Goal: Information Seeking & Learning: Learn about a topic

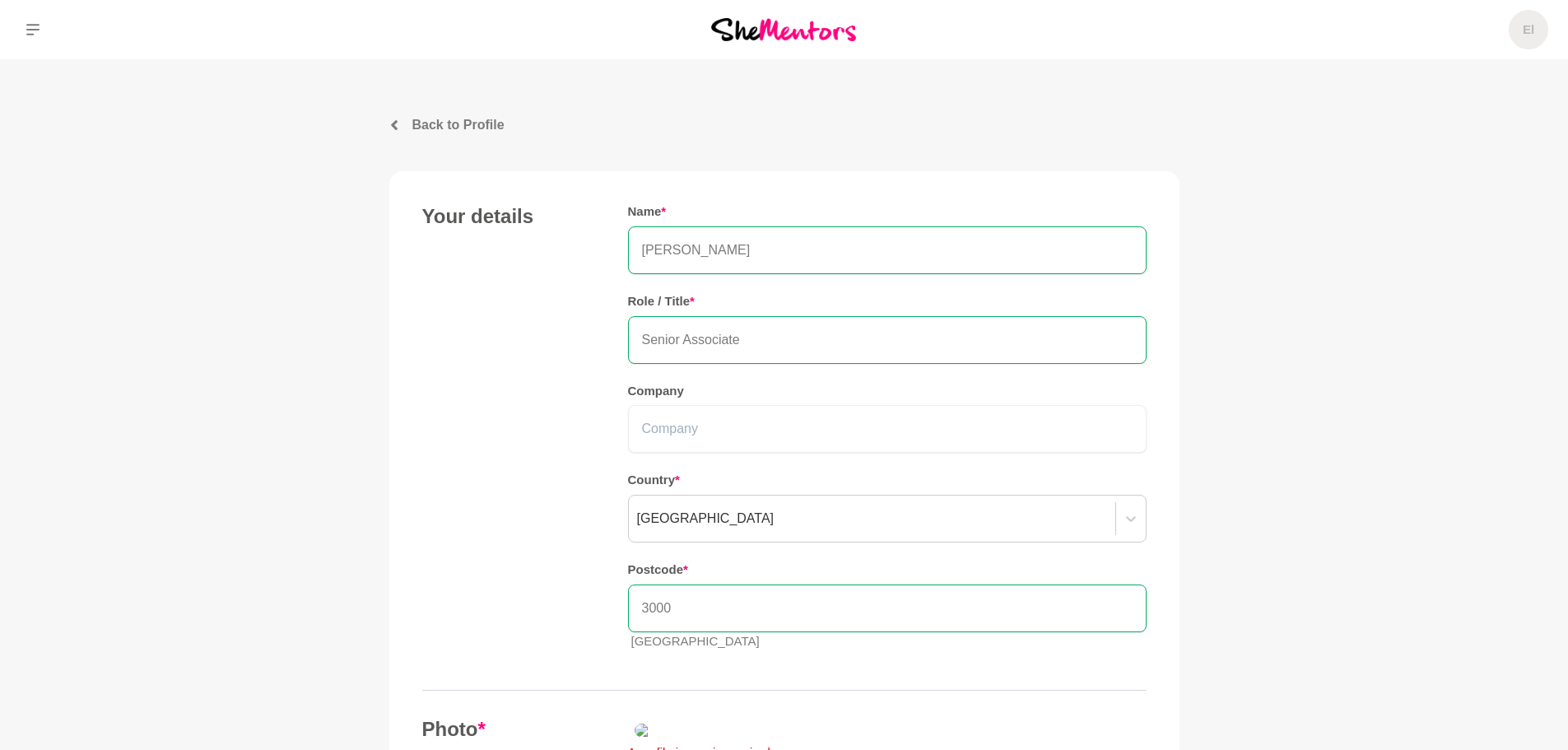
scroll to position [2850, 0]
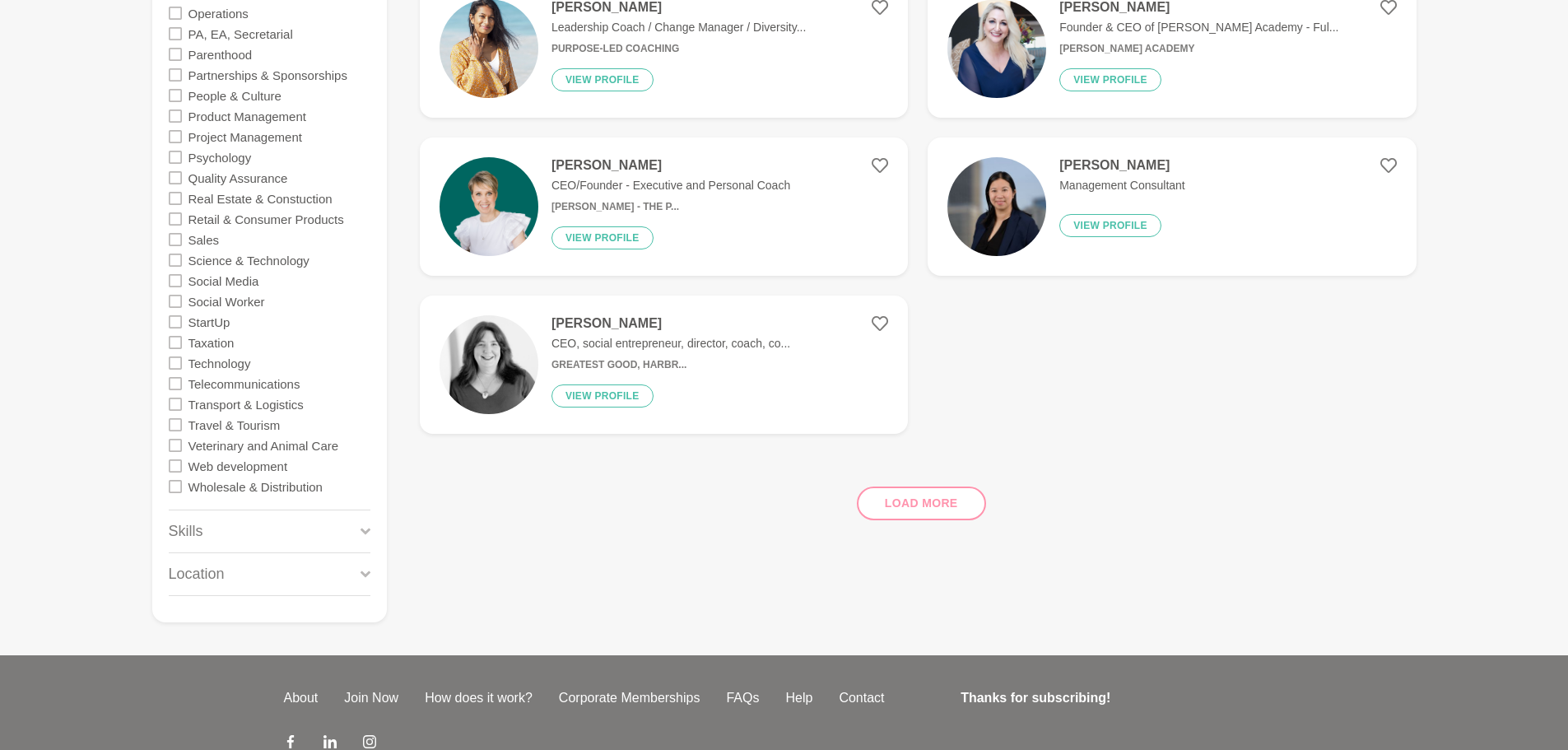
scroll to position [1657, 0]
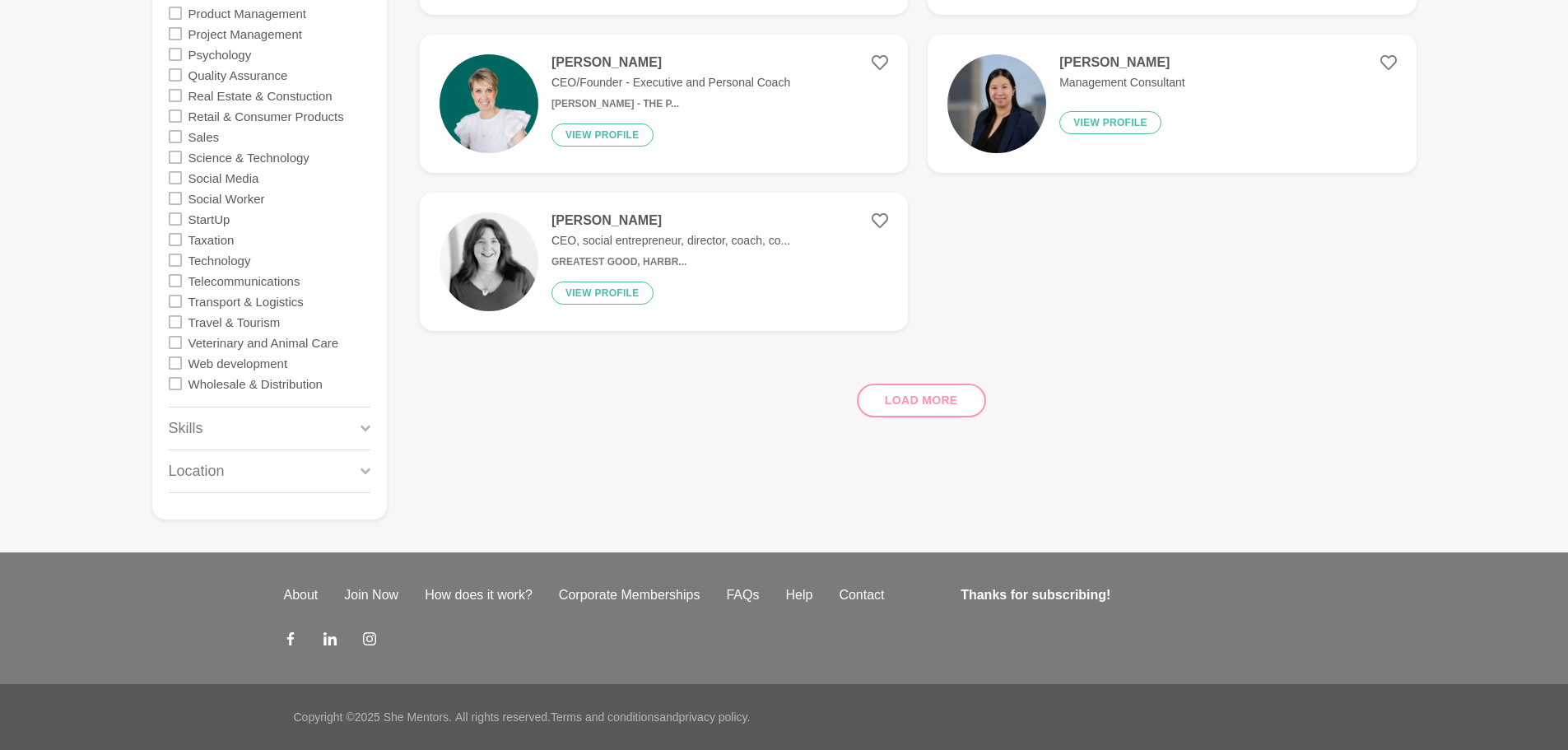
click at [799, 599] on link "Help" at bounding box center [798, 595] width 53 height 20
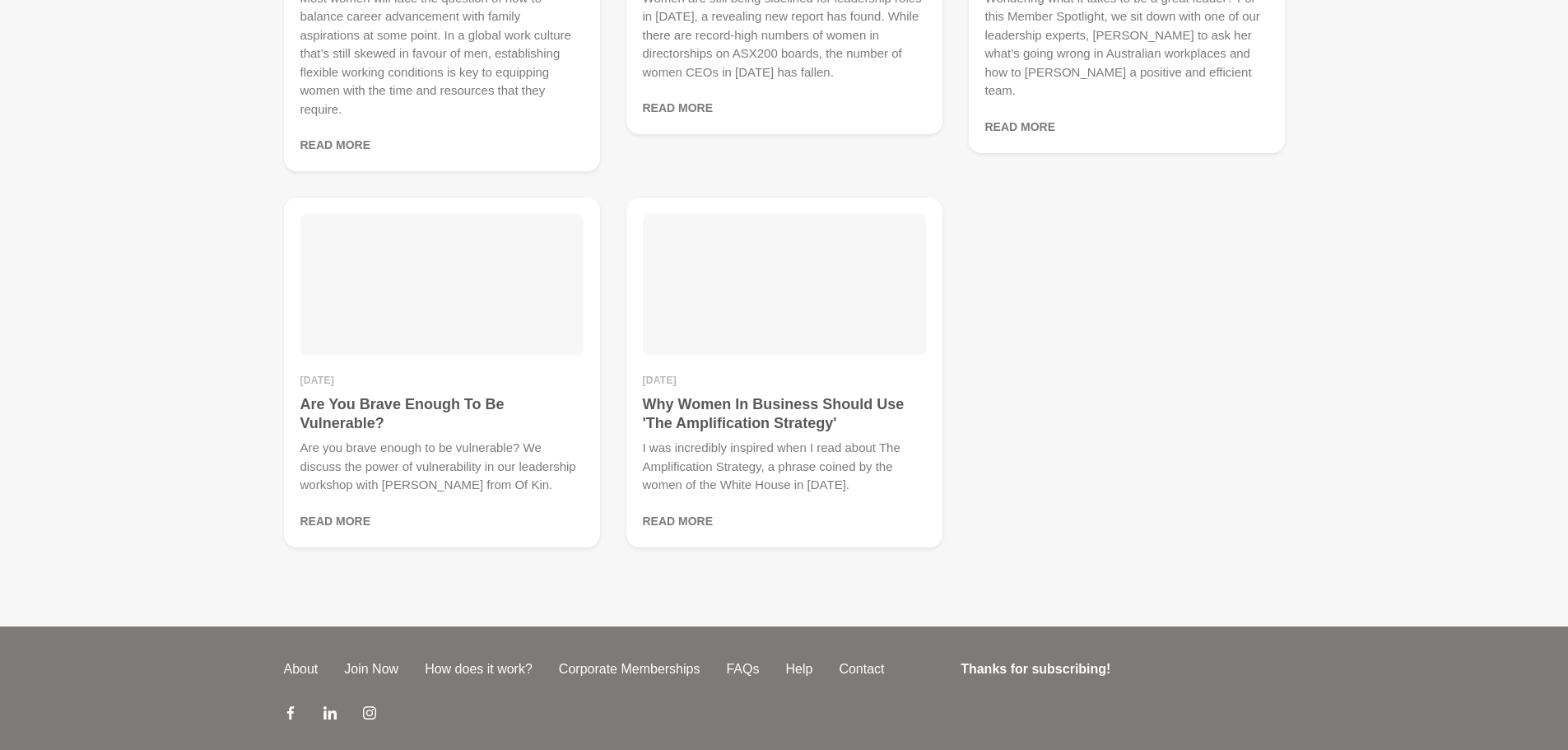
scroll to position [3352, 0]
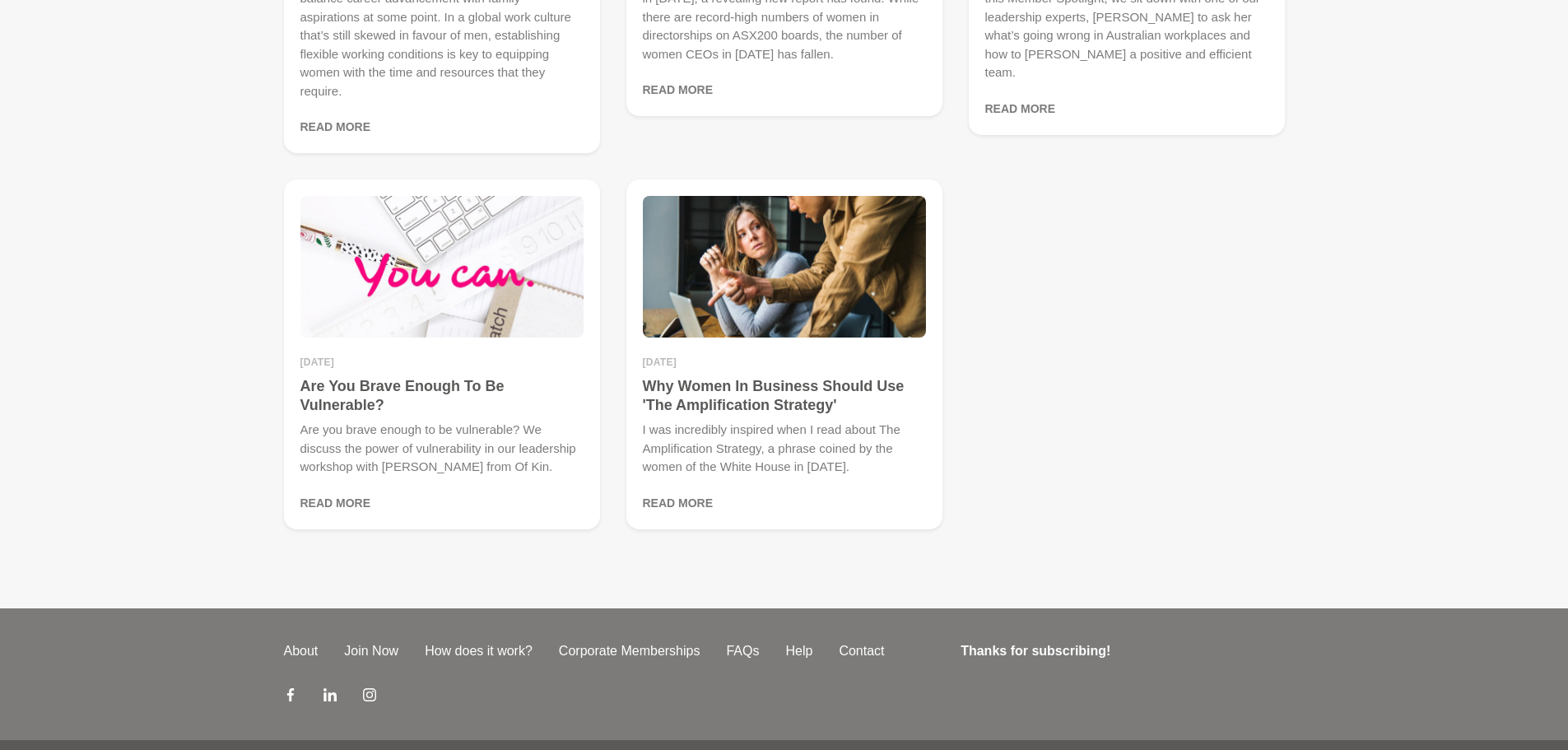
click at [736, 641] on link "FAQs" at bounding box center [743, 651] width 60 height 20
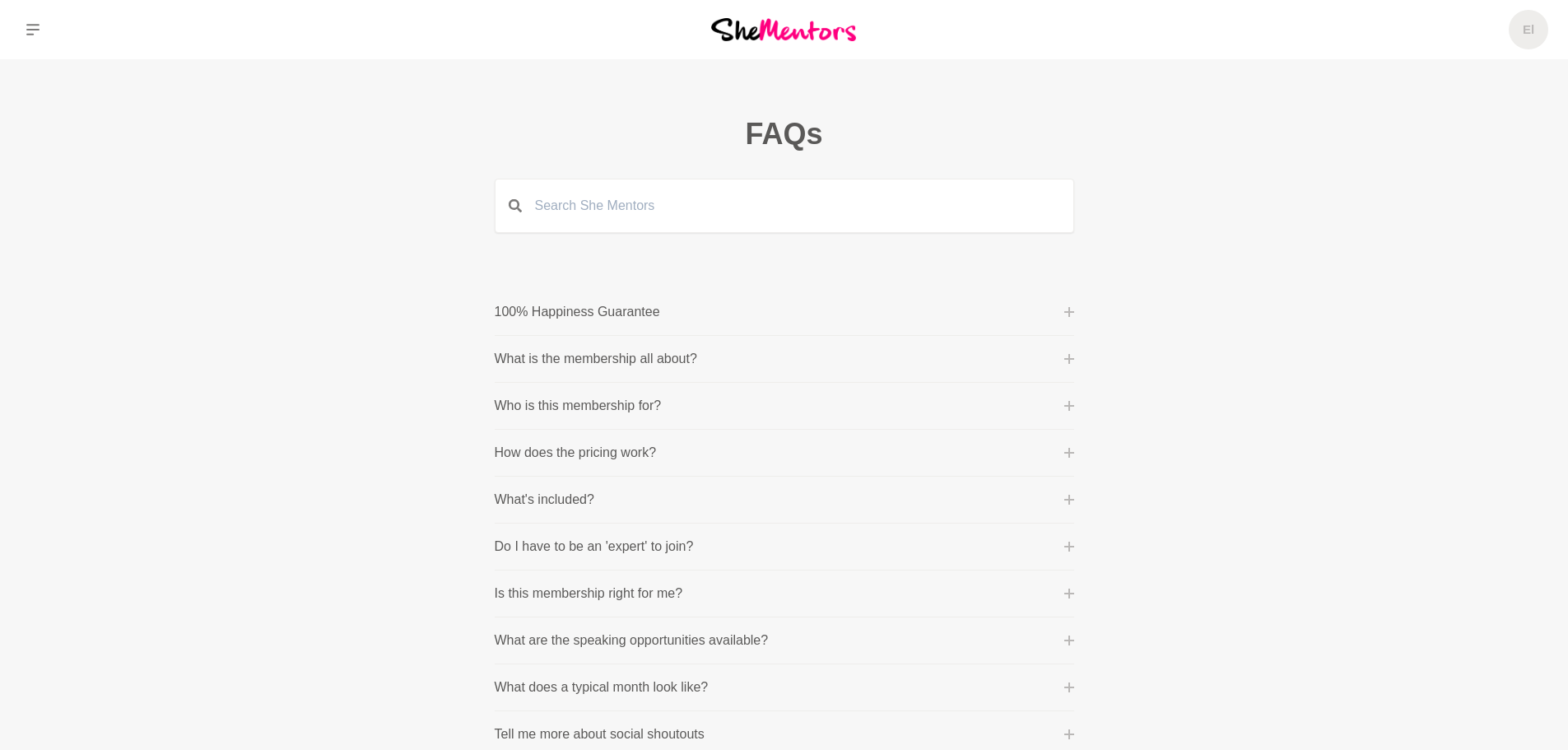
drag, startPoint x: 1160, startPoint y: 205, endPoint x: 1190, endPoint y: 118, distance: 92.0
click at [1159, 204] on main "FAQs 100% Happiness Guarantee One of our core values is 'purpose before profit'…" at bounding box center [784, 753] width 1568 height 1387
